Goal: Task Accomplishment & Management: Use online tool/utility

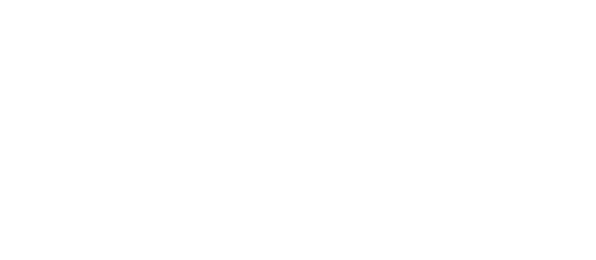
type input "3aa1f2dfd03d01f189a8a01f68d52051269995ca7ca0ffcaee6397e0c867a5cc"
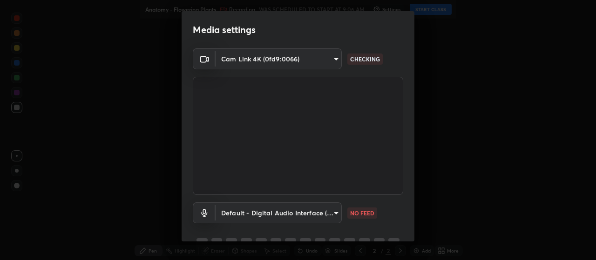
click at [329, 209] on body "Erase all Anatomy - Flowering Plants Recording WAS SCHEDULED TO START AT 9:06 A…" at bounding box center [298, 130] width 596 height 260
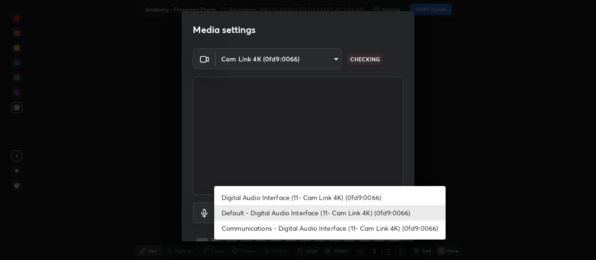
click at [359, 198] on li "Digital Audio Interface (11- Cam Link 4K) (0fd9:0066)" at bounding box center [329, 197] width 231 height 15
type input "ce0259ebce2c1d6f8dc1e66a8b43f218209f1f16257ad3a10786f4803decfd47"
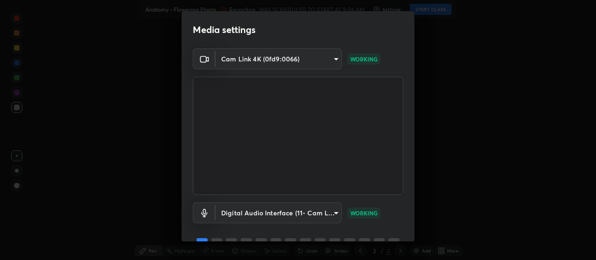
scroll to position [45, 0]
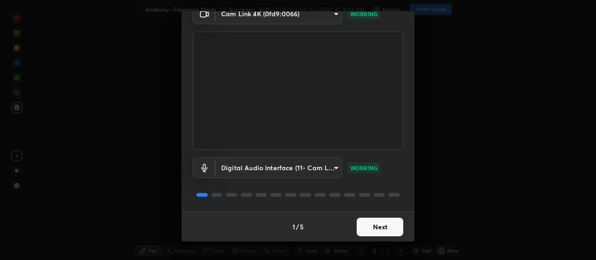
click at [380, 226] on button "Next" at bounding box center [380, 227] width 47 height 19
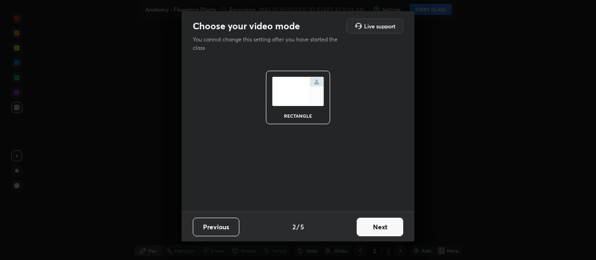
click at [391, 226] on button "Next" at bounding box center [380, 227] width 47 height 19
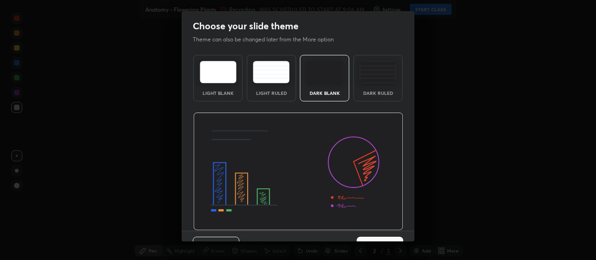
scroll to position [19, 0]
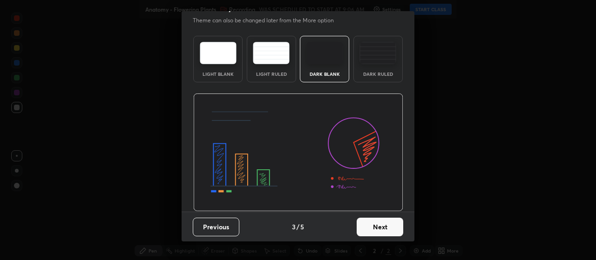
click at [390, 228] on button "Next" at bounding box center [380, 227] width 47 height 19
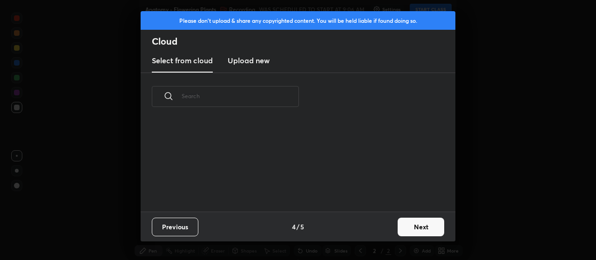
click at [425, 230] on button "Next" at bounding box center [421, 227] width 47 height 19
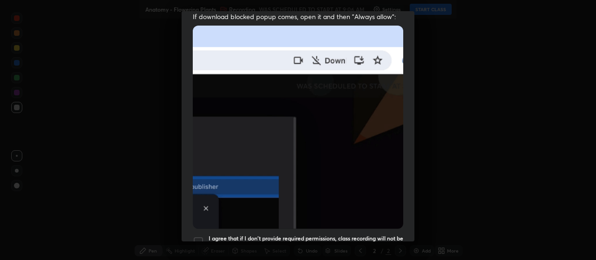
scroll to position [235, 0]
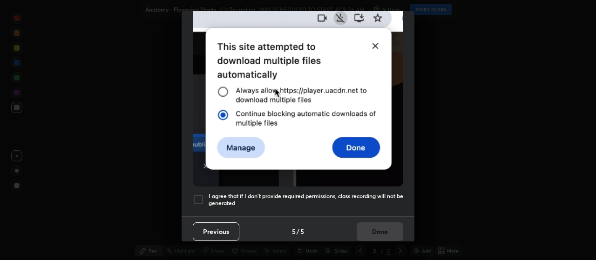
click at [196, 194] on div at bounding box center [198, 199] width 11 height 11
click at [374, 228] on button "Done" at bounding box center [380, 232] width 47 height 19
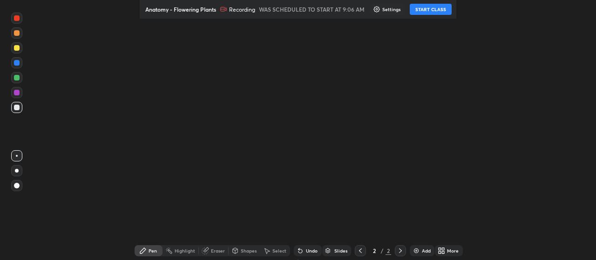
click at [433, 10] on button "START CLASS" at bounding box center [431, 9] width 42 height 11
click at [441, 248] on icon at bounding box center [440, 249] width 2 height 2
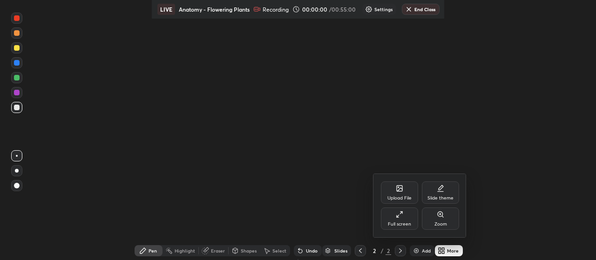
click at [402, 218] on icon at bounding box center [399, 214] width 7 height 7
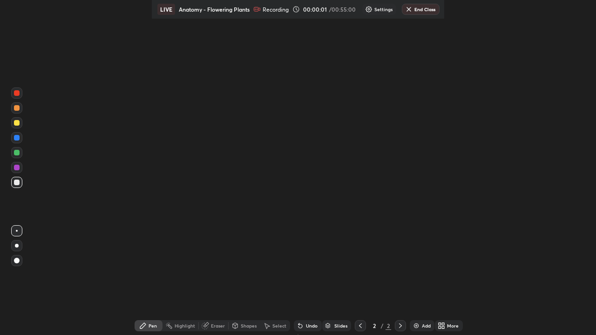
click at [415, 326] on img at bounding box center [416, 325] width 7 height 7
click at [414, 327] on img at bounding box center [416, 325] width 7 height 7
click at [413, 323] on img at bounding box center [416, 325] width 7 height 7
click at [414, 326] on img at bounding box center [416, 325] width 7 height 7
click at [415, 327] on img at bounding box center [416, 325] width 7 height 7
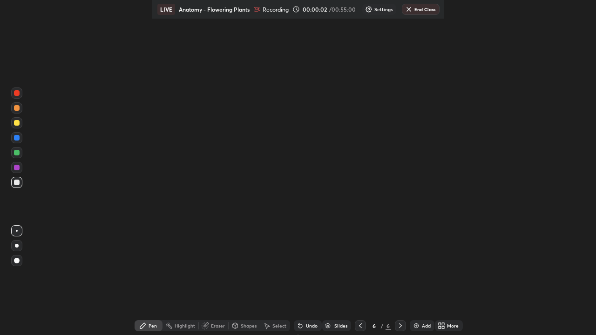
click at [415, 327] on img at bounding box center [416, 325] width 7 height 7
click at [417, 327] on img at bounding box center [416, 325] width 7 height 7
click at [417, 326] on img at bounding box center [416, 325] width 7 height 7
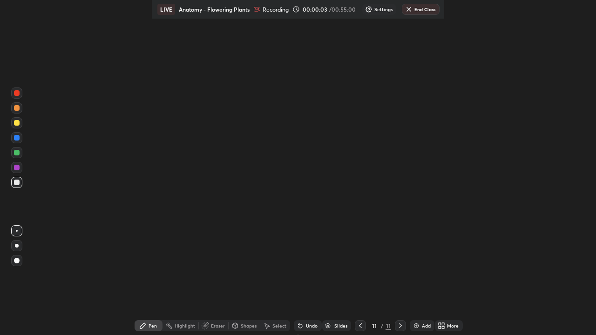
click at [418, 325] on img at bounding box center [416, 325] width 7 height 7
click at [419, 326] on div "Add" at bounding box center [422, 325] width 25 height 11
click at [421, 326] on div "Add" at bounding box center [422, 325] width 25 height 11
click at [355, 325] on div at bounding box center [360, 325] width 11 height 11
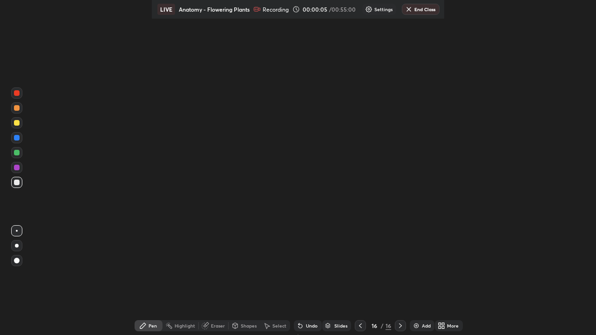
click at [360, 326] on icon at bounding box center [360, 325] width 7 height 7
click at [358, 326] on icon at bounding box center [360, 325] width 7 height 7
click at [359, 326] on icon at bounding box center [360, 325] width 7 height 7
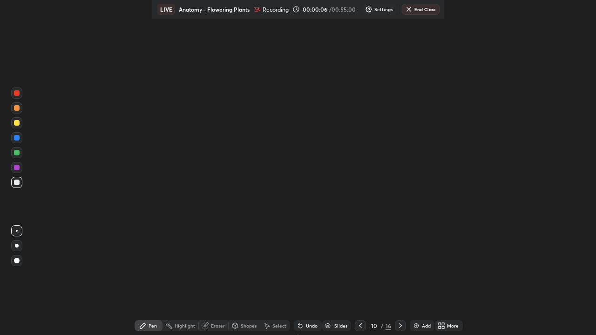
click at [360, 328] on icon at bounding box center [360, 325] width 7 height 7
click at [357, 329] on icon at bounding box center [360, 325] width 7 height 7
click at [358, 326] on icon at bounding box center [360, 325] width 7 height 7
click at [360, 326] on icon at bounding box center [360, 325] width 7 height 7
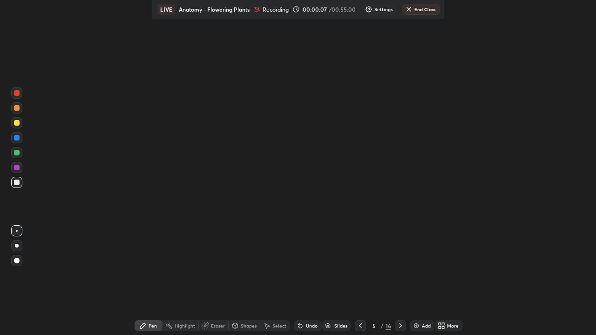
click at [360, 329] on icon at bounding box center [360, 325] width 7 height 7
click at [360, 325] on icon at bounding box center [360, 325] width 7 height 7
click at [16, 125] on div at bounding box center [17, 123] width 6 height 6
click at [17, 245] on div at bounding box center [17, 246] width 4 height 4
click at [16, 125] on div at bounding box center [17, 123] width 6 height 6
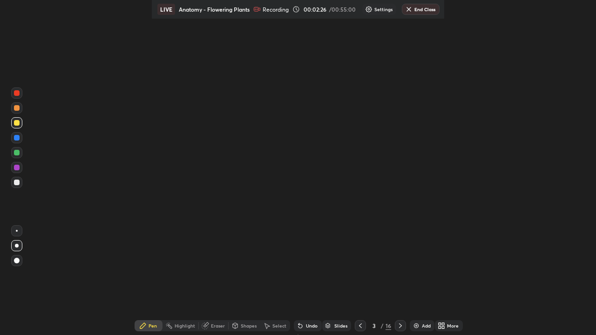
click at [18, 154] on div at bounding box center [17, 153] width 6 height 6
click at [18, 152] on div at bounding box center [17, 153] width 6 height 6
click at [16, 123] on div at bounding box center [17, 123] width 6 height 6
click at [400, 326] on icon at bounding box center [400, 325] width 7 height 7
click at [359, 327] on icon at bounding box center [360, 325] width 7 height 7
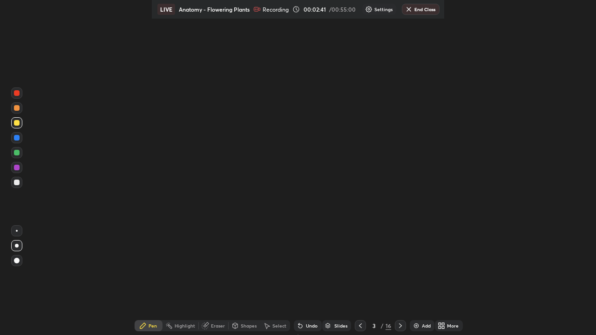
click at [17, 123] on div at bounding box center [17, 123] width 6 height 6
click at [19, 141] on div at bounding box center [16, 137] width 11 height 11
click at [17, 151] on div at bounding box center [17, 153] width 6 height 6
click at [134, 266] on div "Setting up your live class" at bounding box center [298, 167] width 596 height 335
click at [176, 324] on div "Highlight" at bounding box center [185, 326] width 20 height 5
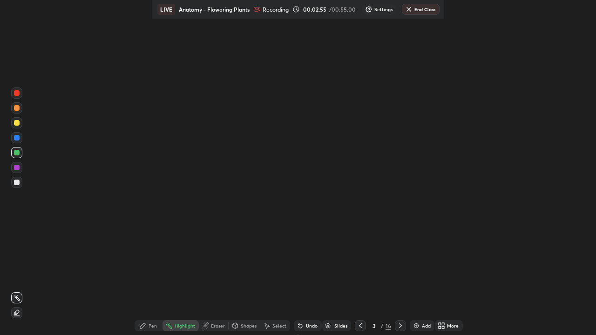
click at [144, 322] on div "Pen" at bounding box center [149, 325] width 28 height 11
click at [17, 231] on div at bounding box center [17, 231] width 2 height 2
click at [17, 154] on div at bounding box center [17, 153] width 6 height 6
click at [17, 122] on div at bounding box center [17, 123] width 6 height 6
click at [15, 151] on div at bounding box center [17, 153] width 6 height 6
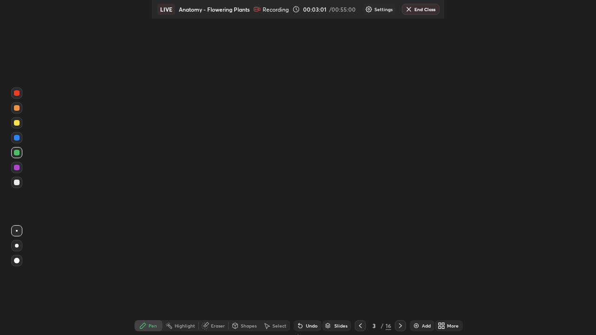
click at [16, 123] on div at bounding box center [17, 123] width 6 height 6
click at [18, 249] on div at bounding box center [16, 245] width 11 height 11
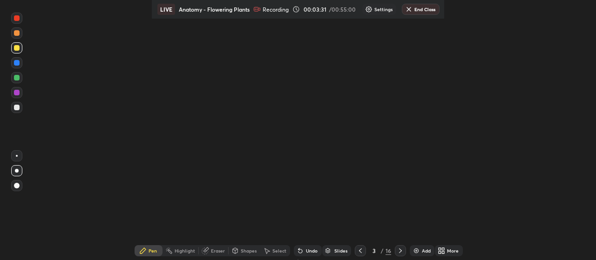
click at [116, 132] on div "Setting up your live class" at bounding box center [298, 130] width 596 height 260
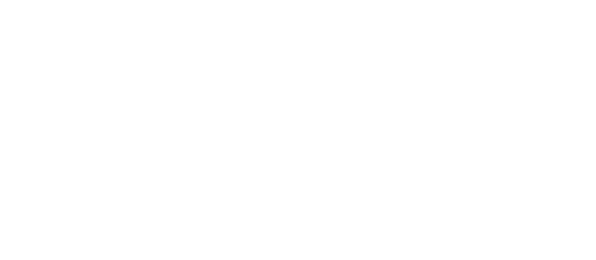
click at [552, 0] on html at bounding box center [298, 0] width 596 height 0
click at [554, 0] on html at bounding box center [298, 0] width 596 height 0
click at [551, 0] on html at bounding box center [298, 0] width 596 height 0
click at [549, 0] on html at bounding box center [298, 0] width 596 height 0
click at [554, 0] on html at bounding box center [298, 0] width 596 height 0
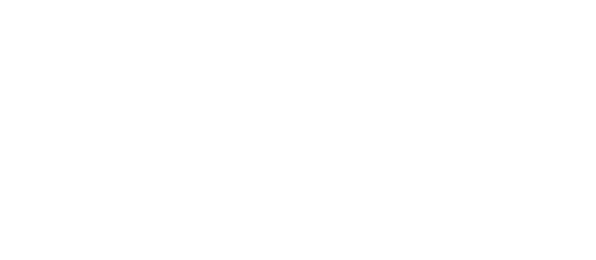
click at [550, 0] on html at bounding box center [298, 0] width 596 height 0
click at [551, 0] on html at bounding box center [298, 0] width 596 height 0
click at [553, 0] on html at bounding box center [298, 0] width 596 height 0
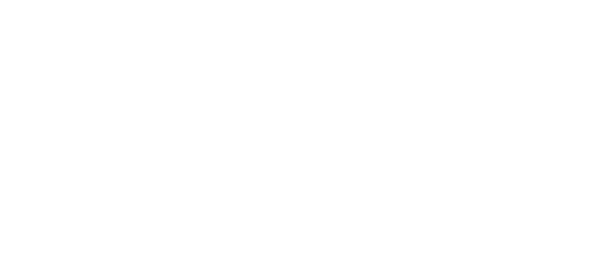
click at [552, 0] on html at bounding box center [298, 0] width 596 height 0
click at [554, 0] on html at bounding box center [298, 0] width 596 height 0
click at [556, 0] on html at bounding box center [298, 0] width 596 height 0
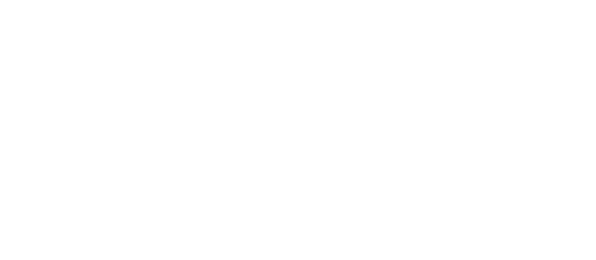
click at [554, 0] on html at bounding box center [298, 0] width 596 height 0
click at [551, 0] on html at bounding box center [298, 0] width 596 height 0
click at [467, 0] on html at bounding box center [298, 0] width 596 height 0
click at [558, 0] on html at bounding box center [298, 0] width 596 height 0
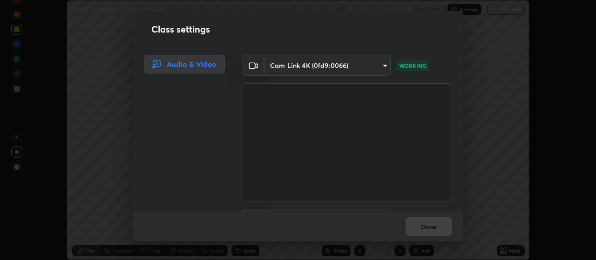
scroll to position [54, 0]
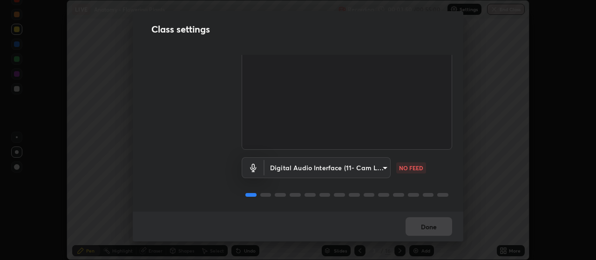
click at [345, 163] on body "Erase all LIVE Anatomy - Flowering Plants Recording 00:03:50 / 00:55:00 Setting…" at bounding box center [298, 130] width 596 height 260
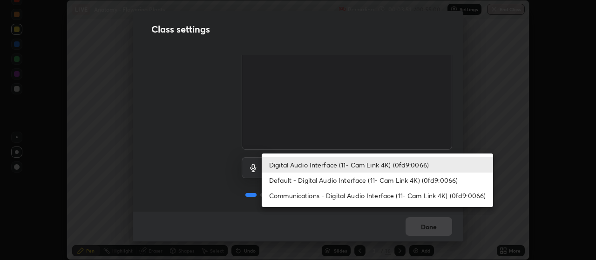
click at [365, 177] on li "Default - Digital Audio Interface (11- Cam Link 4K) (0fd9:0066)" at bounding box center [377, 180] width 231 height 15
type input "default"
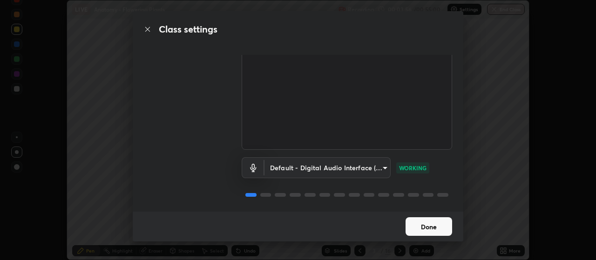
click at [432, 220] on button "Done" at bounding box center [429, 227] width 47 height 19
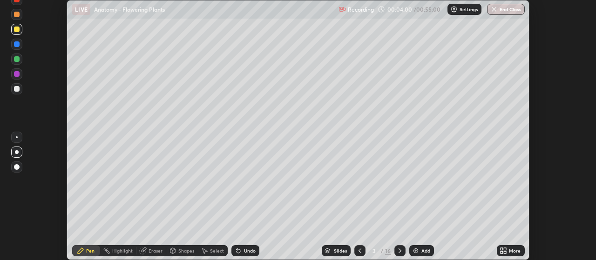
click at [510, 249] on div "More" at bounding box center [515, 251] width 12 height 5
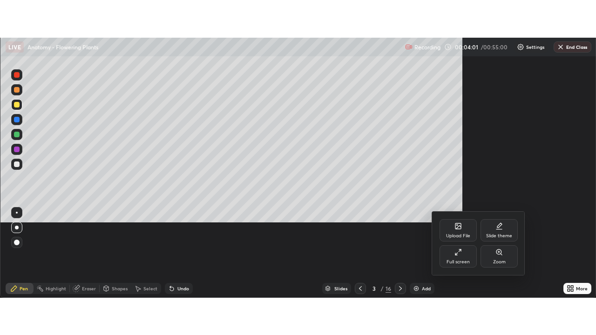
scroll to position [335, 596]
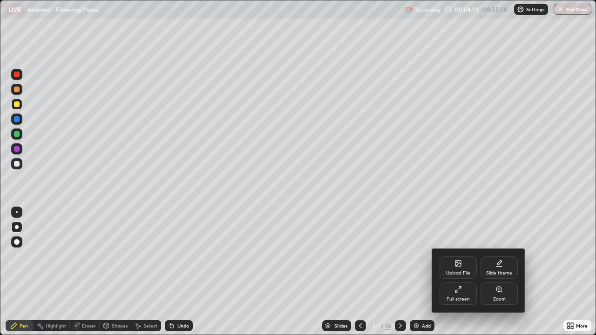
click at [460, 260] on div "Upload File" at bounding box center [458, 273] width 24 height 5
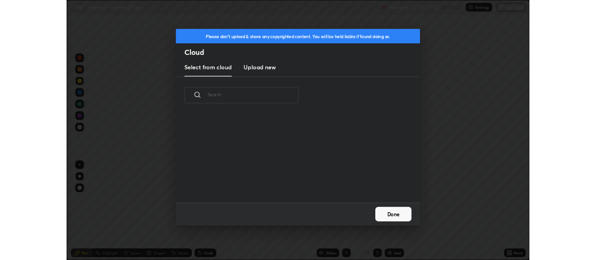
scroll to position [115, 299]
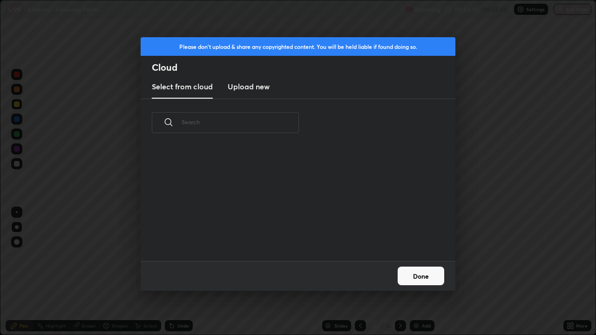
click at [420, 260] on button "Done" at bounding box center [421, 276] width 47 height 19
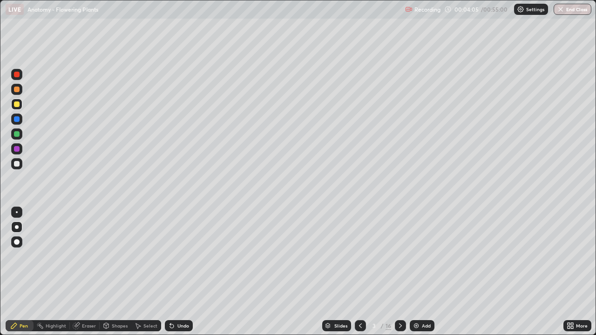
click at [54, 260] on div "Highlight" at bounding box center [56, 326] width 20 height 5
click at [80, 260] on div "Eraser" at bounding box center [85, 325] width 30 height 11
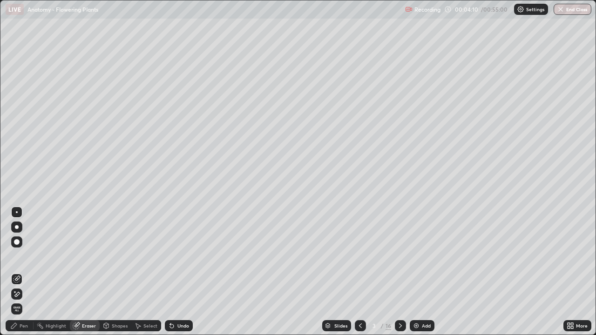
click at [21, 260] on div "Pen" at bounding box center [20, 325] width 28 height 11
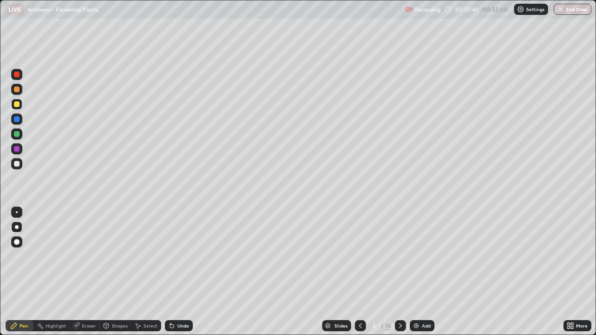
click at [83, 260] on div "Eraser" at bounding box center [89, 326] width 14 height 5
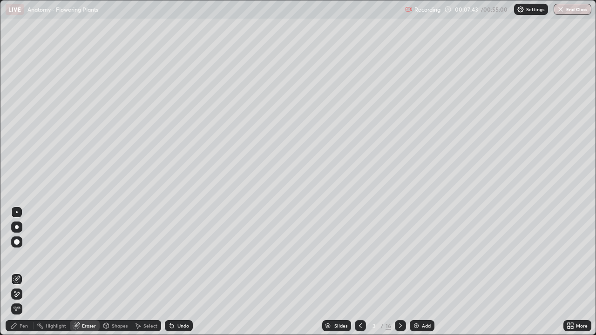
click at [23, 260] on div "Pen" at bounding box center [24, 326] width 8 height 5
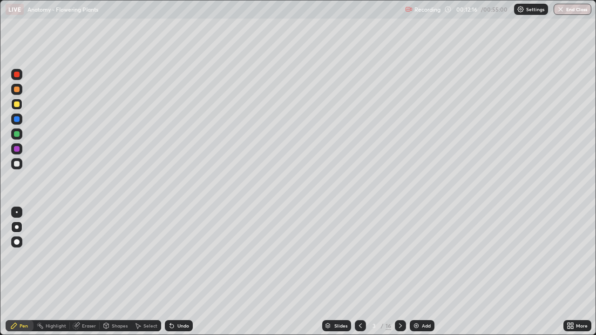
click at [400, 260] on icon at bounding box center [400, 325] width 7 height 7
click at [294, 260] on div "Slides 4 / 16 Add" at bounding box center [378, 326] width 371 height 19
click at [16, 133] on div at bounding box center [17, 134] width 6 height 6
click at [17, 75] on div at bounding box center [17, 75] width 6 height 6
click at [17, 139] on div at bounding box center [16, 134] width 11 height 11
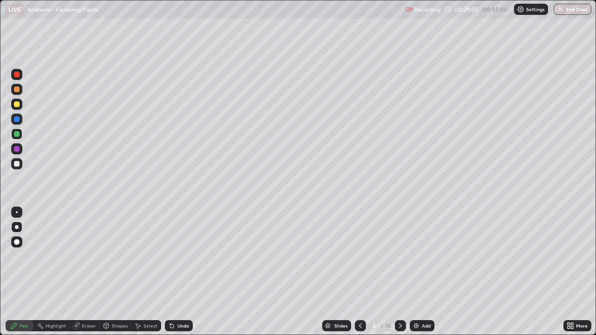
click at [400, 260] on icon at bounding box center [400, 325] width 7 height 7
click at [17, 102] on div at bounding box center [17, 105] width 6 height 6
click at [399, 260] on icon at bounding box center [400, 325] width 7 height 7
click at [361, 260] on icon at bounding box center [360, 325] width 7 height 7
click at [400, 260] on icon at bounding box center [400, 325] width 7 height 7
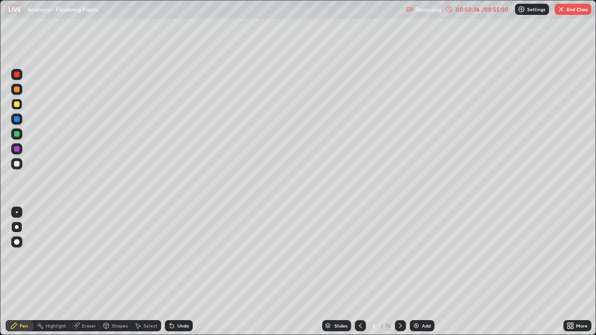
click at [400, 260] on icon at bounding box center [400, 326] width 3 height 5
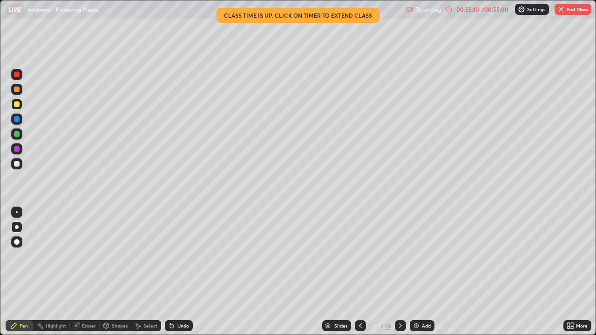
click at [95, 260] on div "Eraser" at bounding box center [85, 326] width 30 height 19
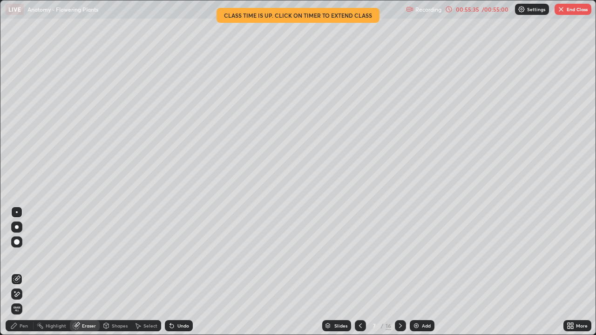
click at [558, 13] on button "End Class" at bounding box center [573, 9] width 37 height 11
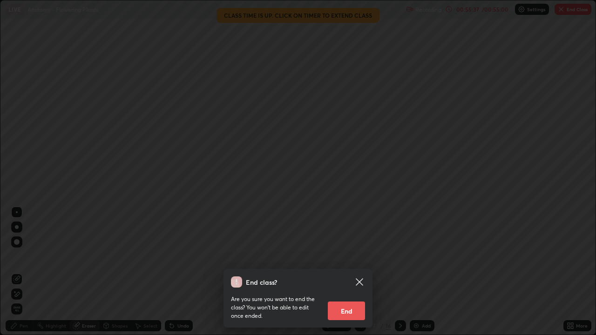
click at [347, 260] on button "End" at bounding box center [346, 311] width 37 height 19
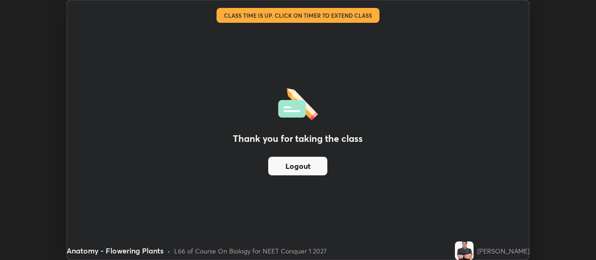
scroll to position [46317, 45981]
